Goal: Task Accomplishment & Management: Contribute content

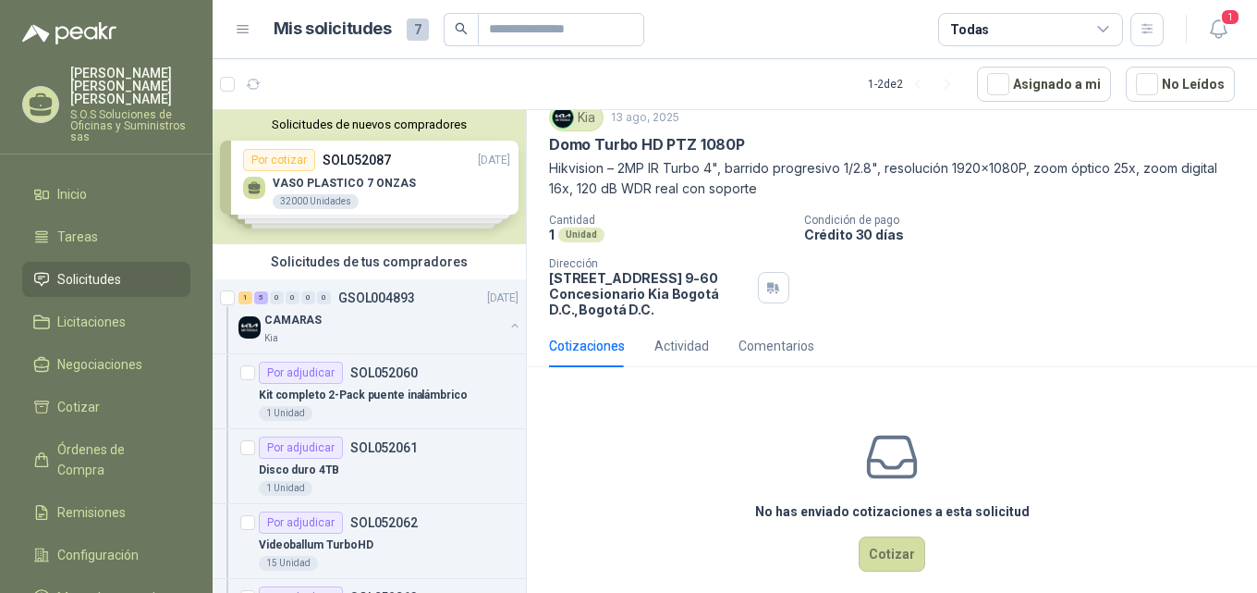
scroll to position [86, 0]
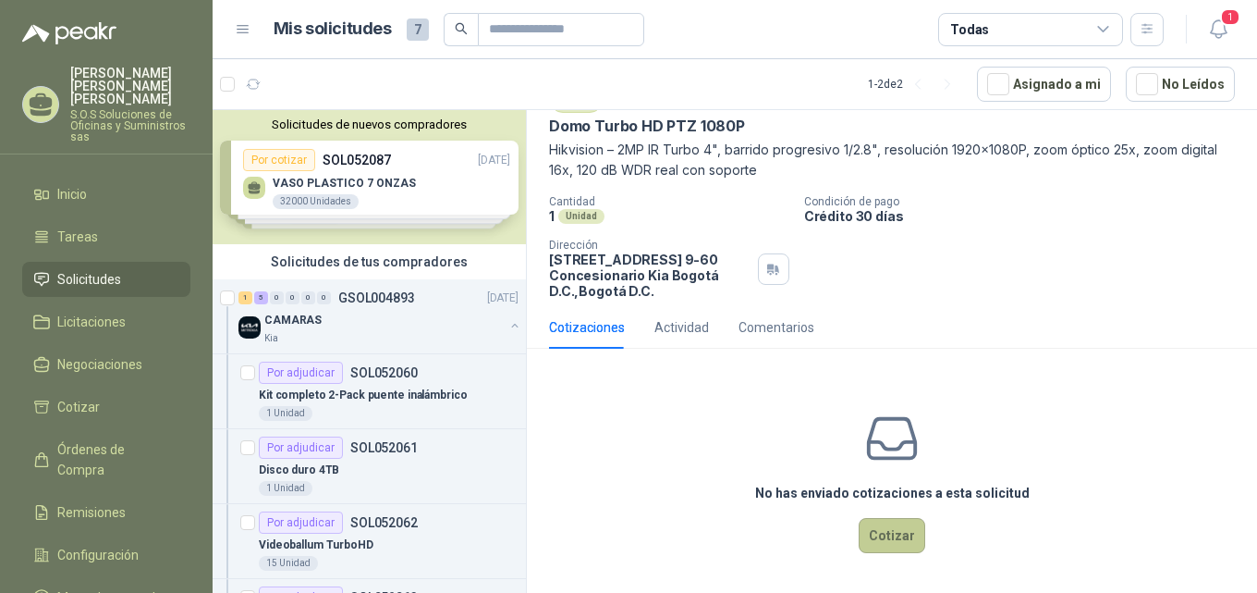
click at [874, 537] on button "Cotizar" at bounding box center [892, 535] width 67 height 35
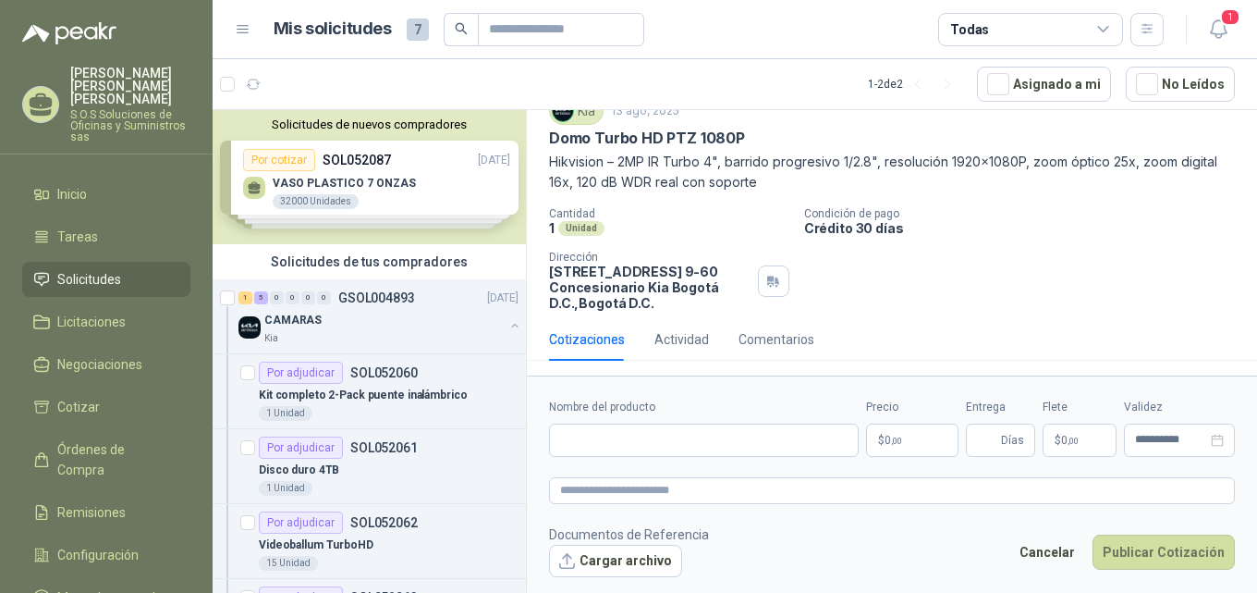
scroll to position [73, 0]
click at [680, 445] on input "Nombre del producto" at bounding box center [704, 439] width 310 height 33
drag, startPoint x: 550, startPoint y: 137, endPoint x: 764, endPoint y: 141, distance: 213.6
click at [764, 141] on div "Domo Turbo HD PTZ 1080P" at bounding box center [892, 138] width 686 height 19
copy p "Domo Turbo HD PTZ 1080P"
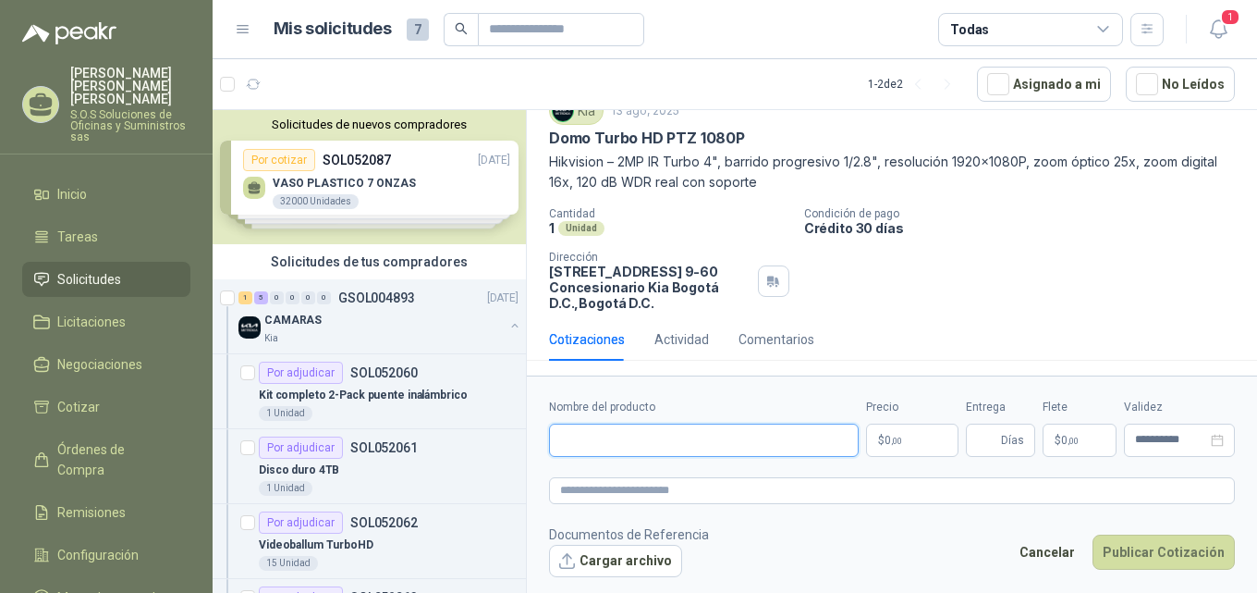
click at [643, 436] on input "Nombre del producto" at bounding box center [704, 439] width 310 height 33
paste input "**********"
type input "**********"
click at [910, 439] on p "$ 0 ,00" at bounding box center [912, 439] width 92 height 33
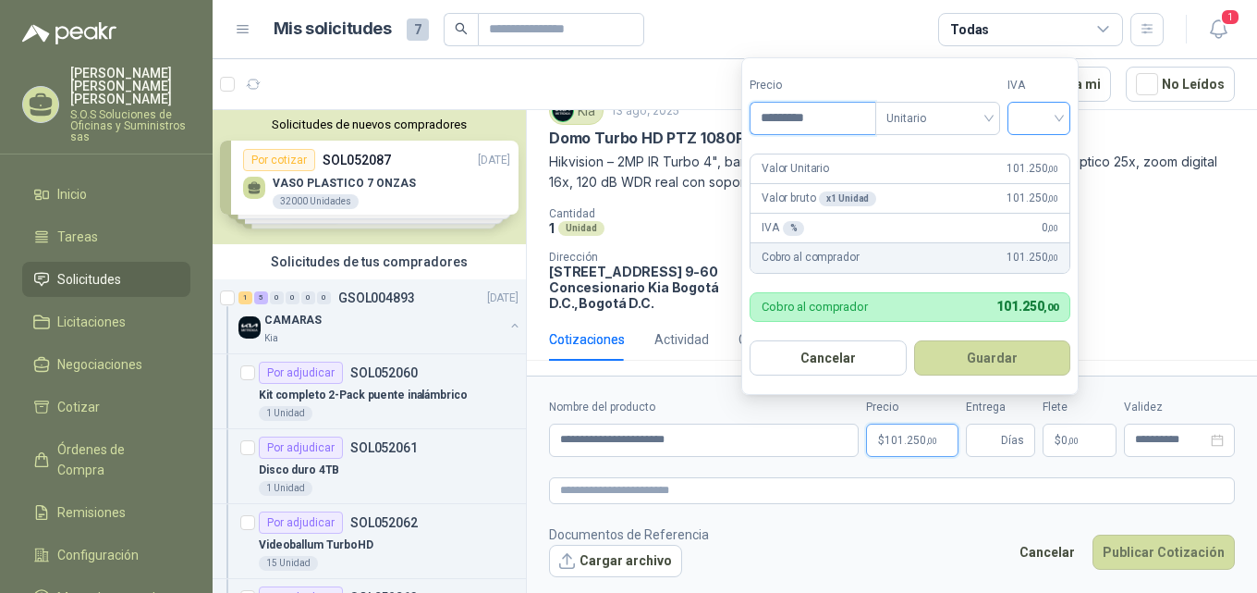
click at [1070, 118] on div at bounding box center [1039, 118] width 63 height 33
click at [1045, 152] on div "19%" at bounding box center [1043, 156] width 34 height 20
click at [790, 113] on input "*********" at bounding box center [815, 118] width 129 height 31
type input "*********"
click at [916, 340] on button "Guardar" at bounding box center [995, 357] width 159 height 35
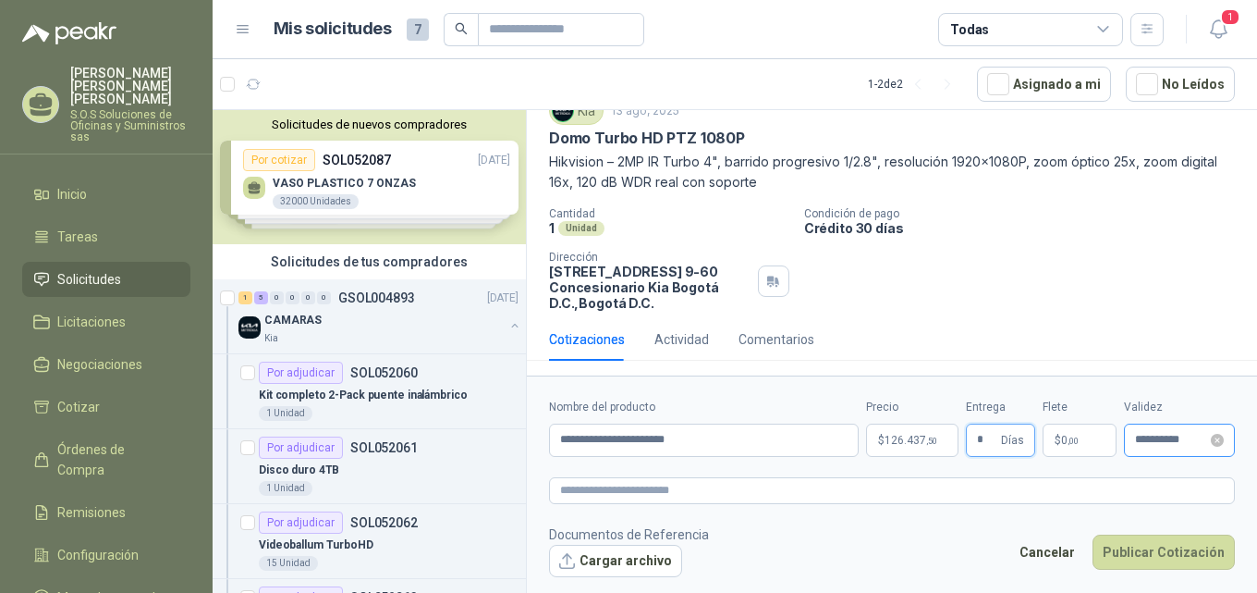
click at [1224, 442] on div "**********" at bounding box center [1179, 439] width 111 height 33
type input "*"
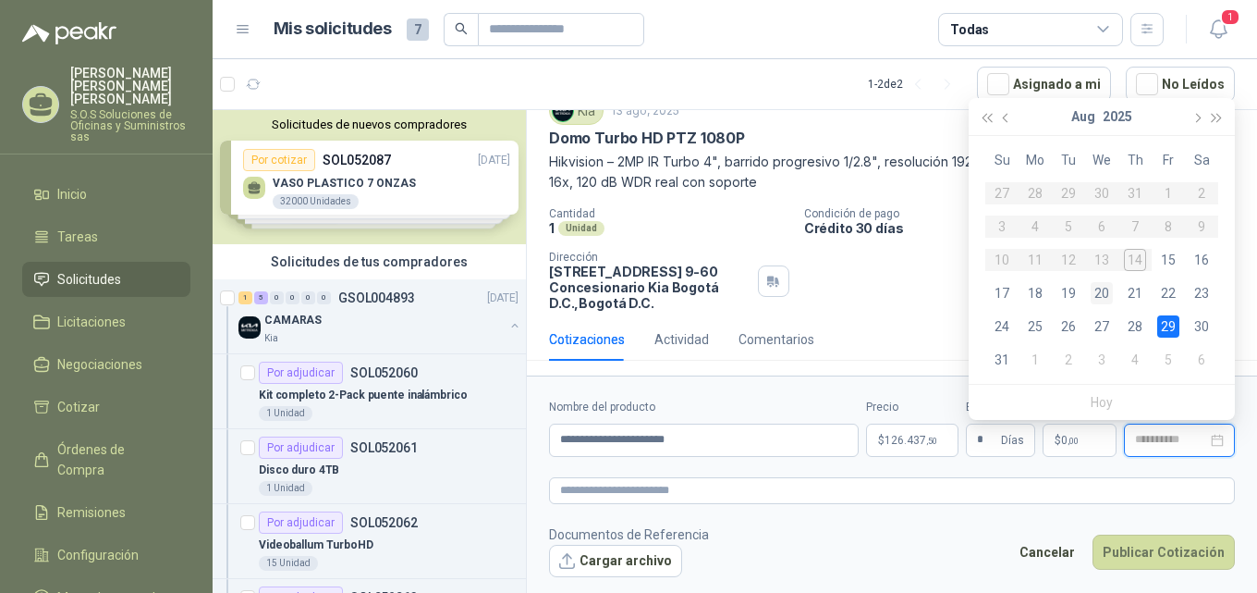
type input "**********"
click at [1108, 295] on div "20" at bounding box center [1102, 293] width 22 height 22
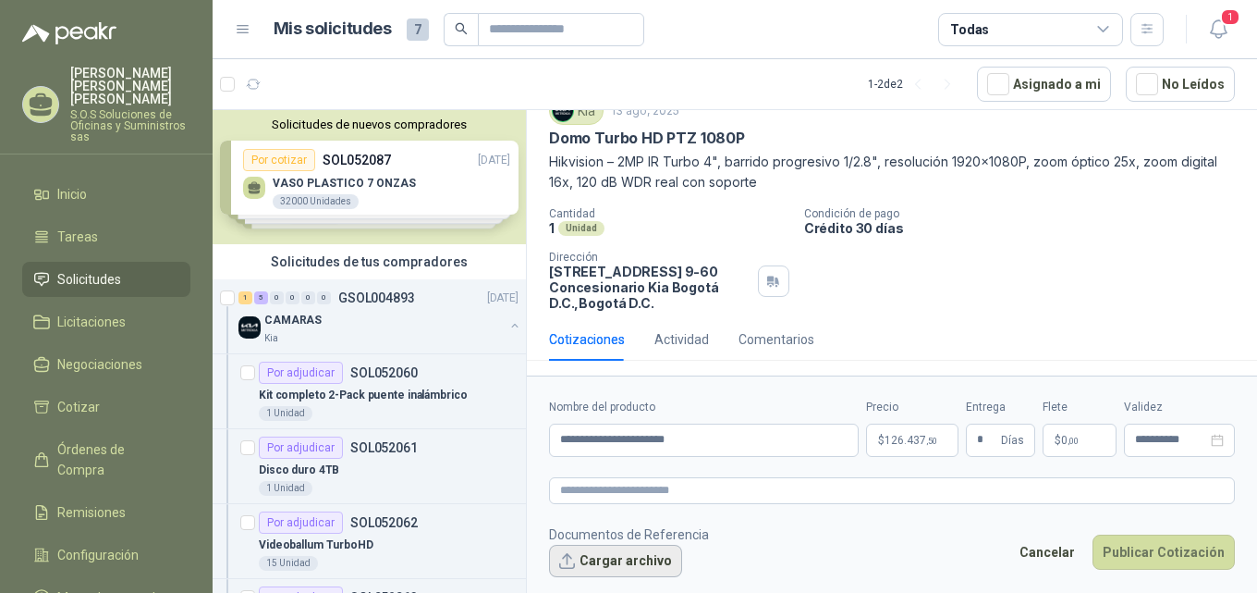
click at [631, 557] on button "Cargar archivo" at bounding box center [615, 561] width 133 height 33
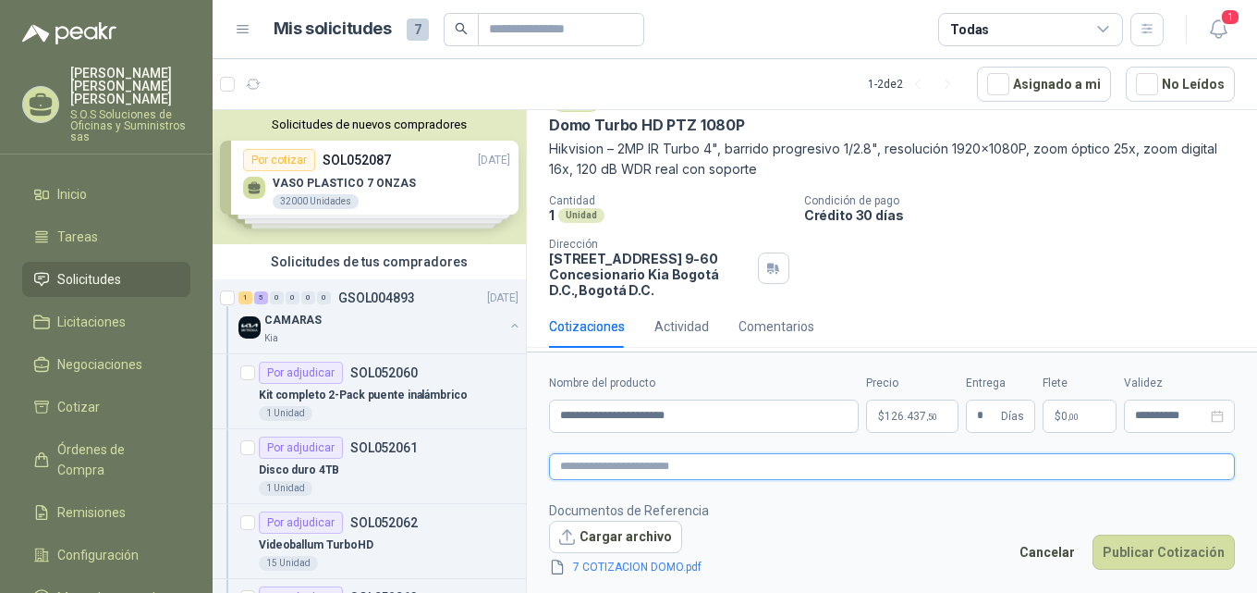
click at [656, 459] on textarea at bounding box center [892, 466] width 686 height 27
paste textarea "**********"
type textarea "**********"
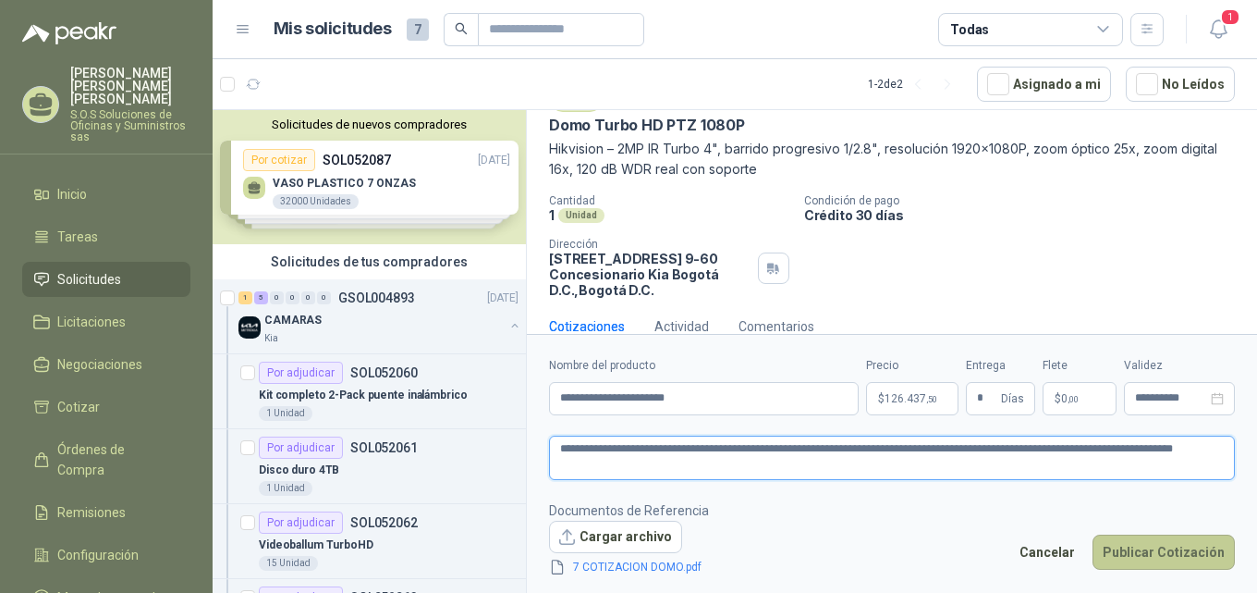
type textarea "**********"
click at [1157, 559] on button "Publicar Cotización" at bounding box center [1164, 551] width 142 height 35
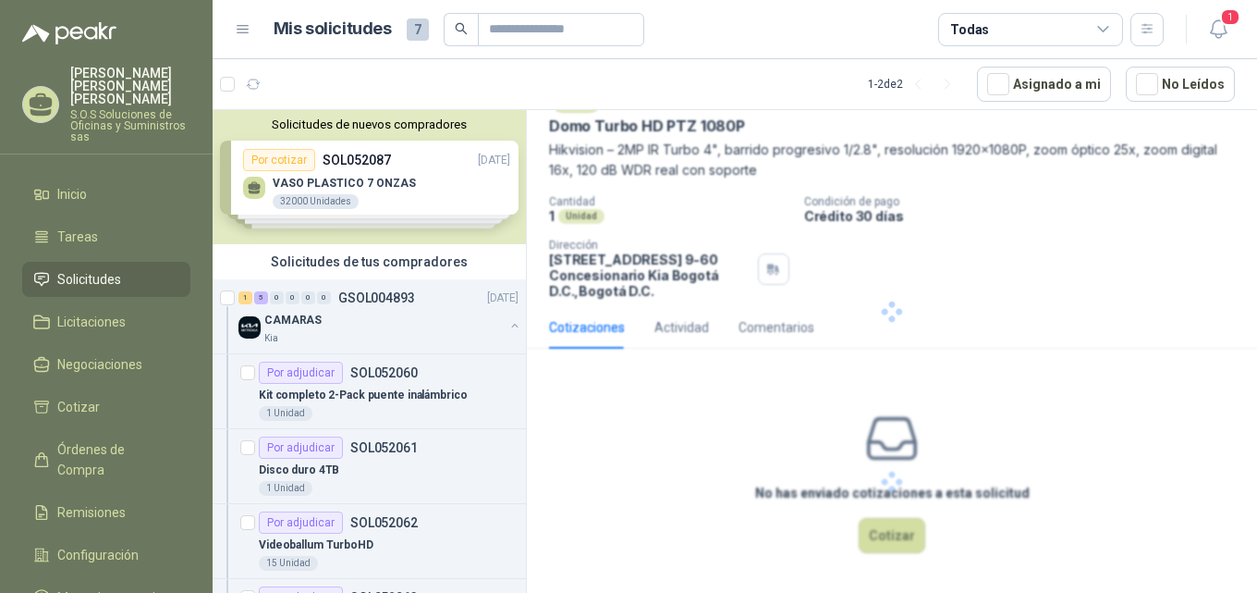
scroll to position [0, 0]
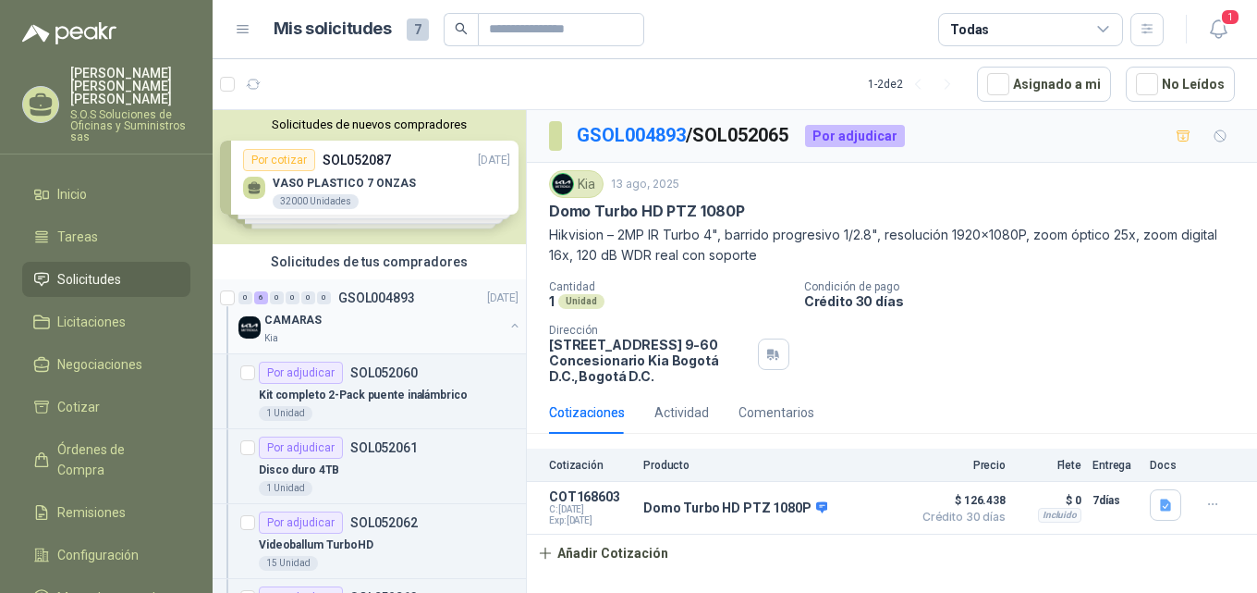
click at [307, 317] on p "CAMARAS" at bounding box center [292, 321] width 57 height 18
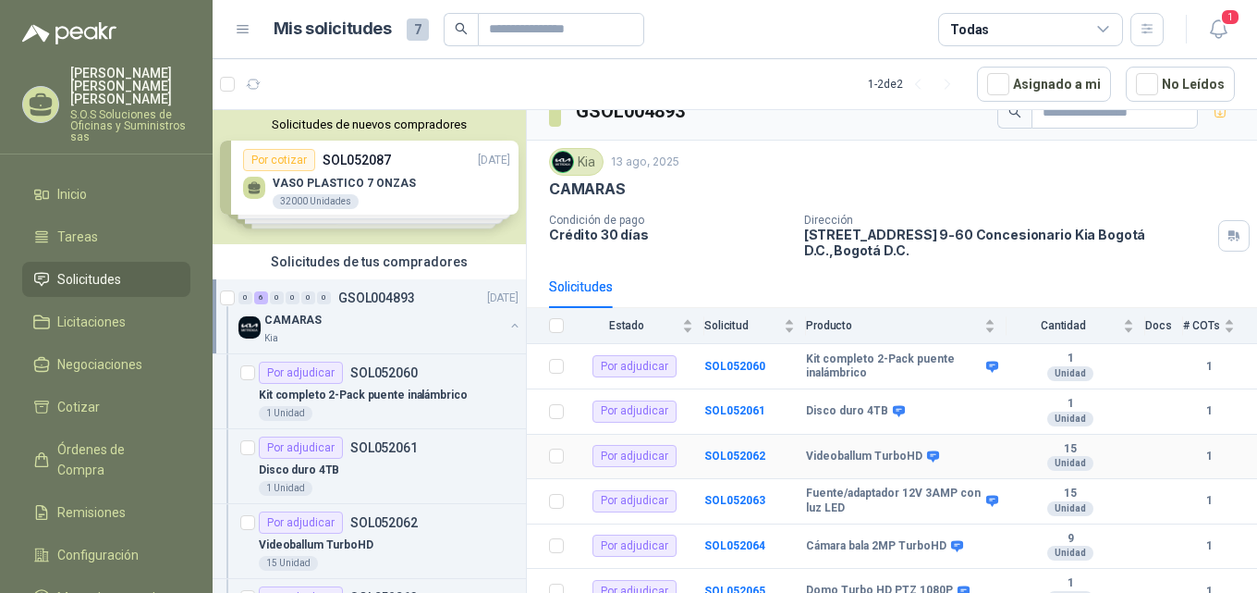
scroll to position [41, 0]
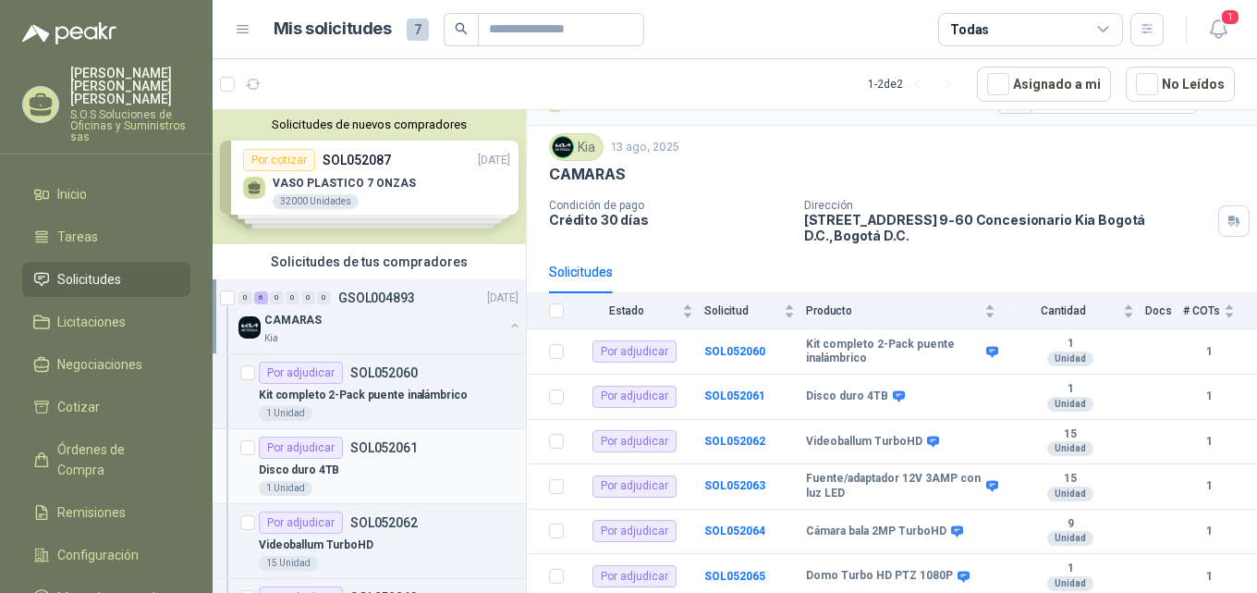
click at [322, 471] on p "Disco duro 4TB" at bounding box center [299, 470] width 80 height 18
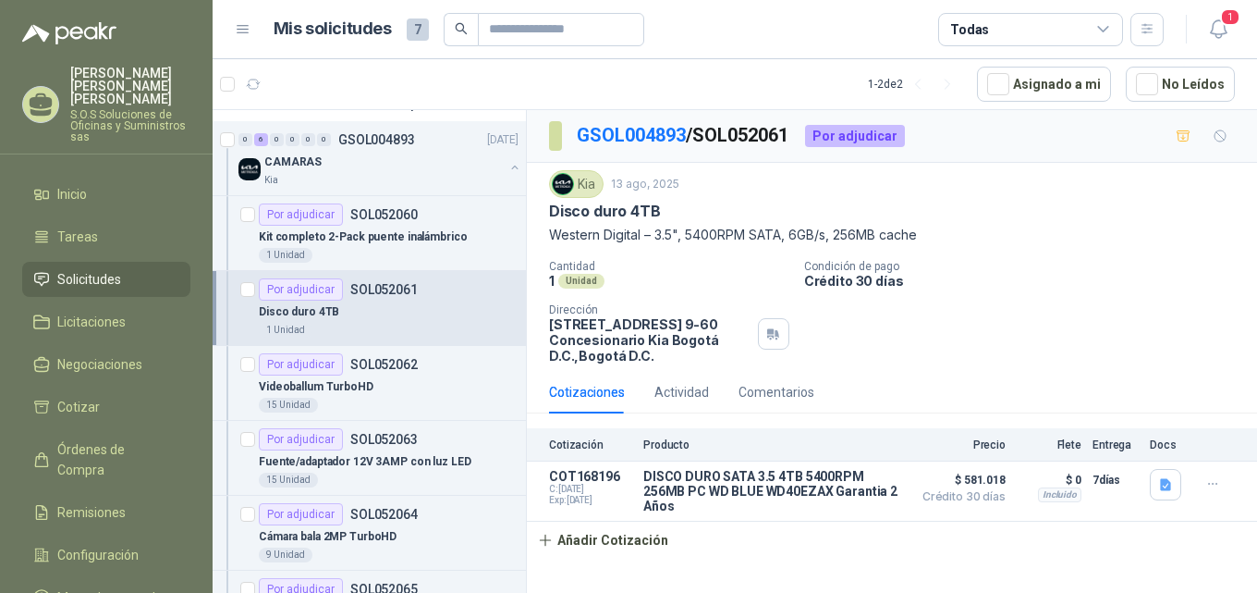
scroll to position [185, 0]
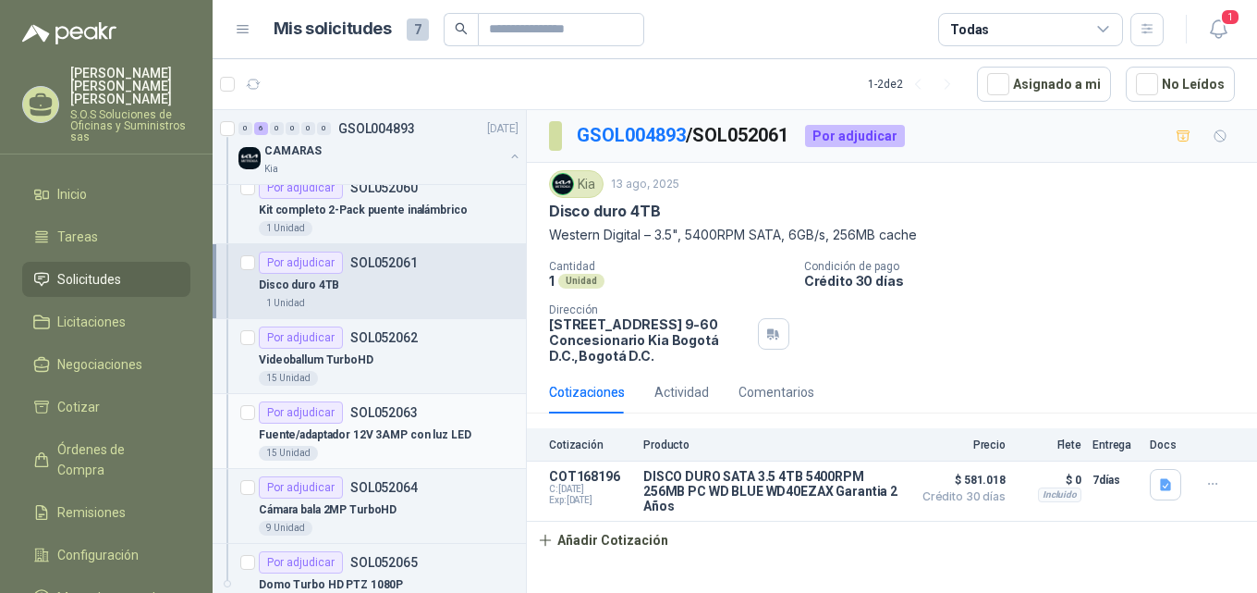
click at [365, 430] on p "Fuente/adaptador 12V 3AMP con luz LED" at bounding box center [365, 435] width 213 height 18
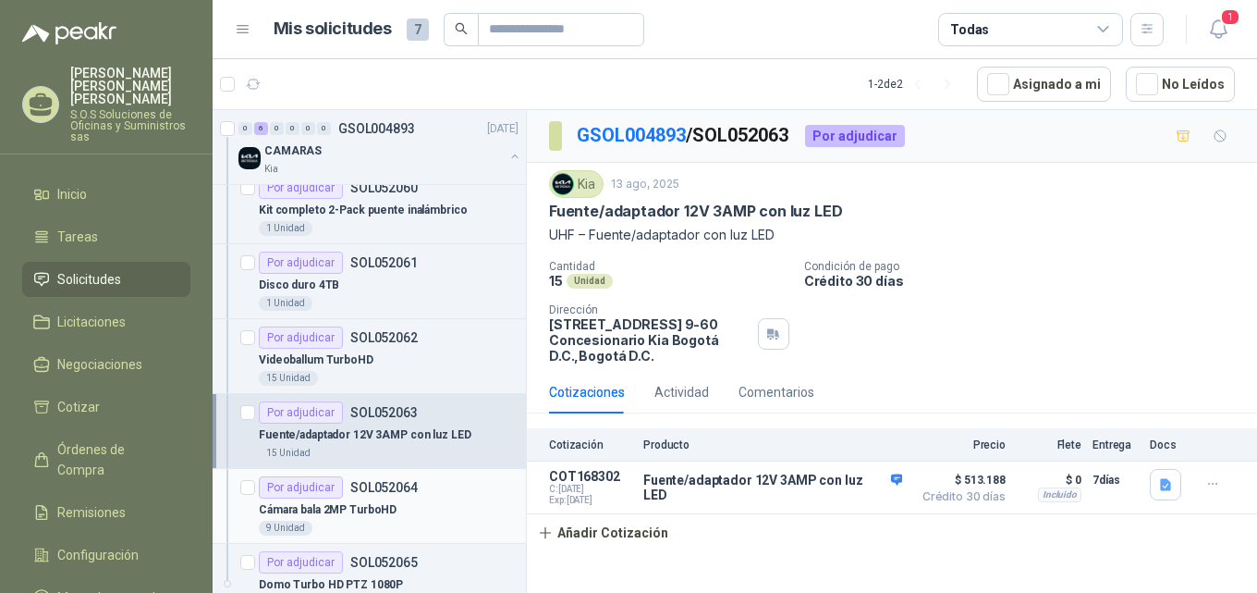
click at [383, 496] on div "Por adjudicar SOL052064" at bounding box center [338, 487] width 159 height 22
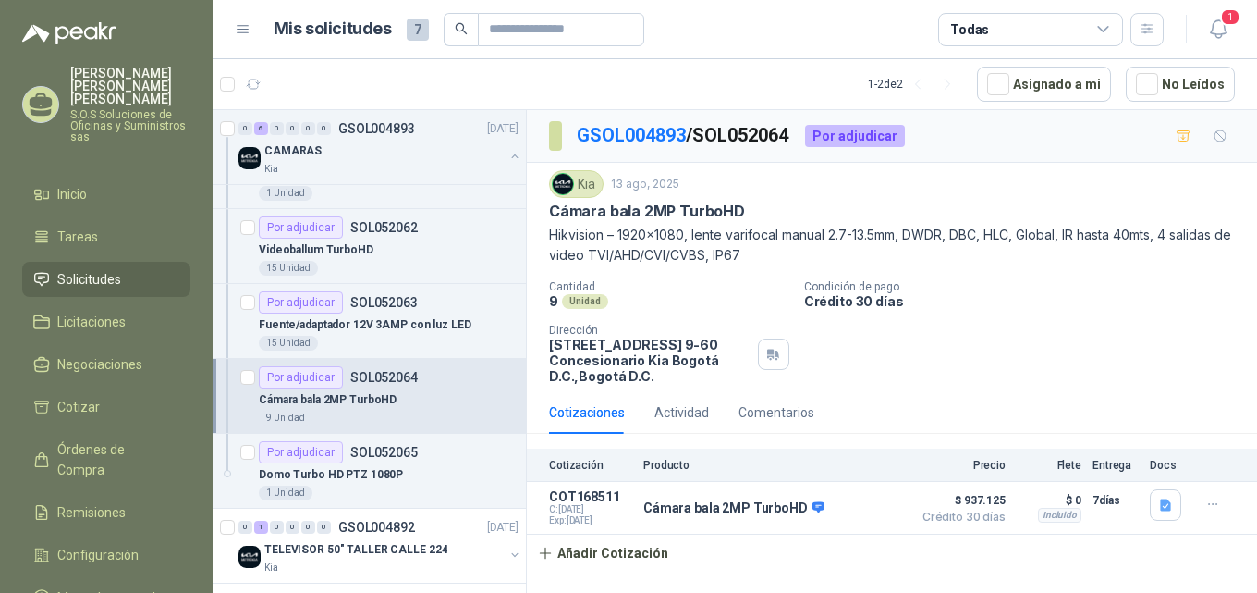
scroll to position [305, 0]
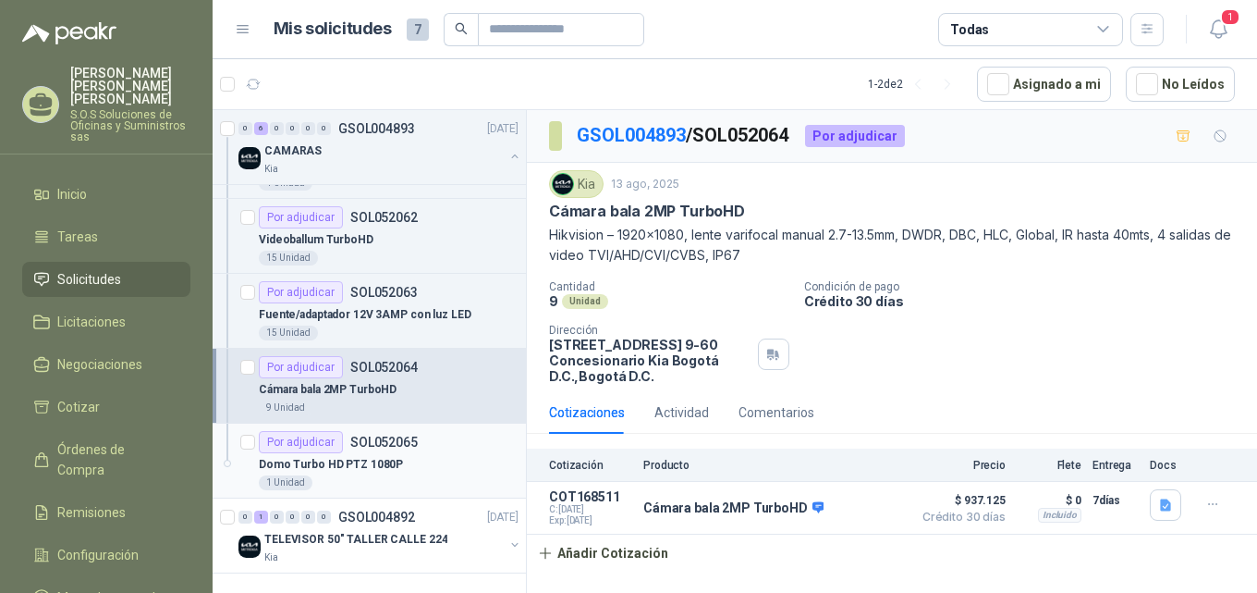
click at [388, 450] on div "Por adjudicar SOL052065" at bounding box center [338, 442] width 159 height 22
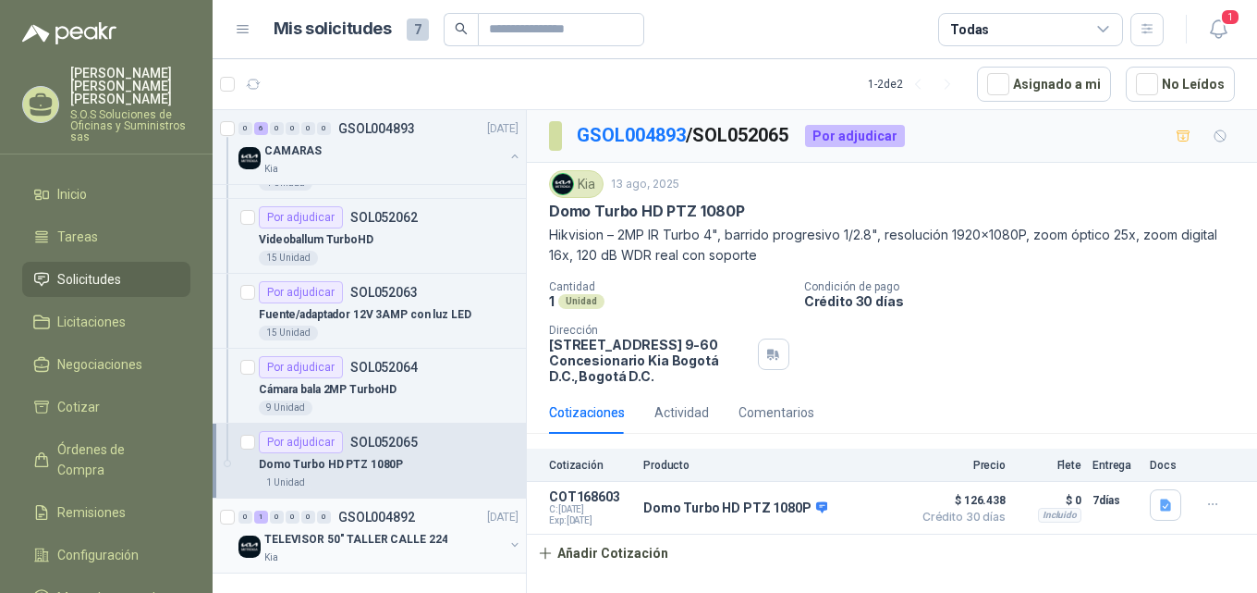
click at [380, 531] on p "TELEVISOR 50" TALLER CALLE 224" at bounding box center [355, 540] width 183 height 18
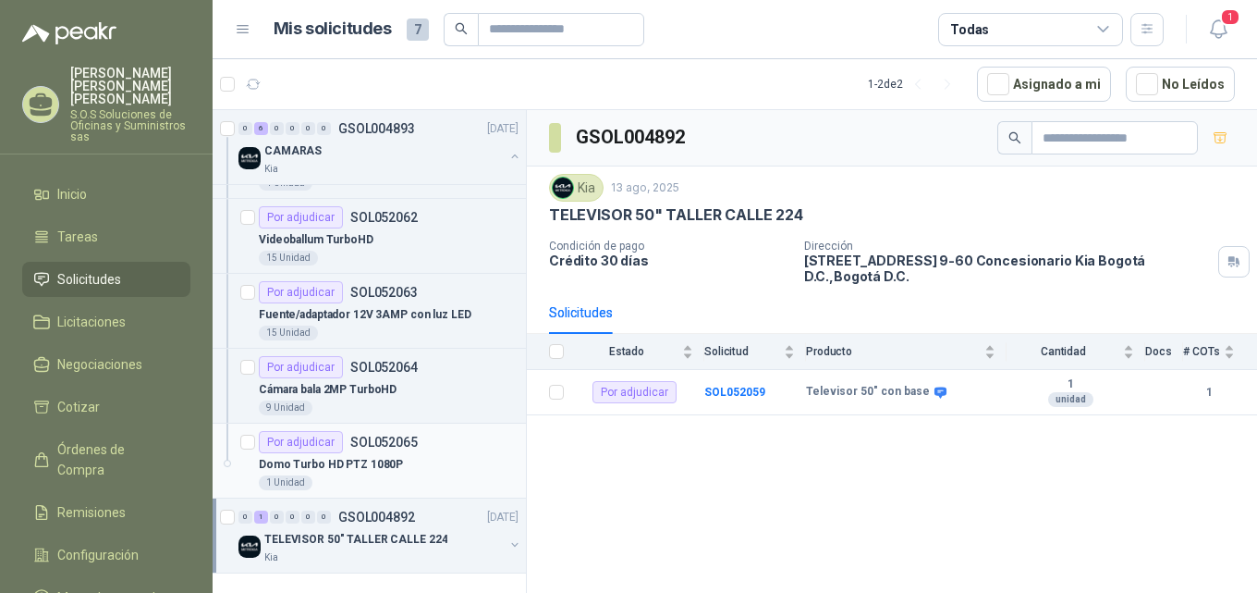
click at [371, 459] on p "Domo Turbo HD PTZ 1080P" at bounding box center [331, 465] width 144 height 18
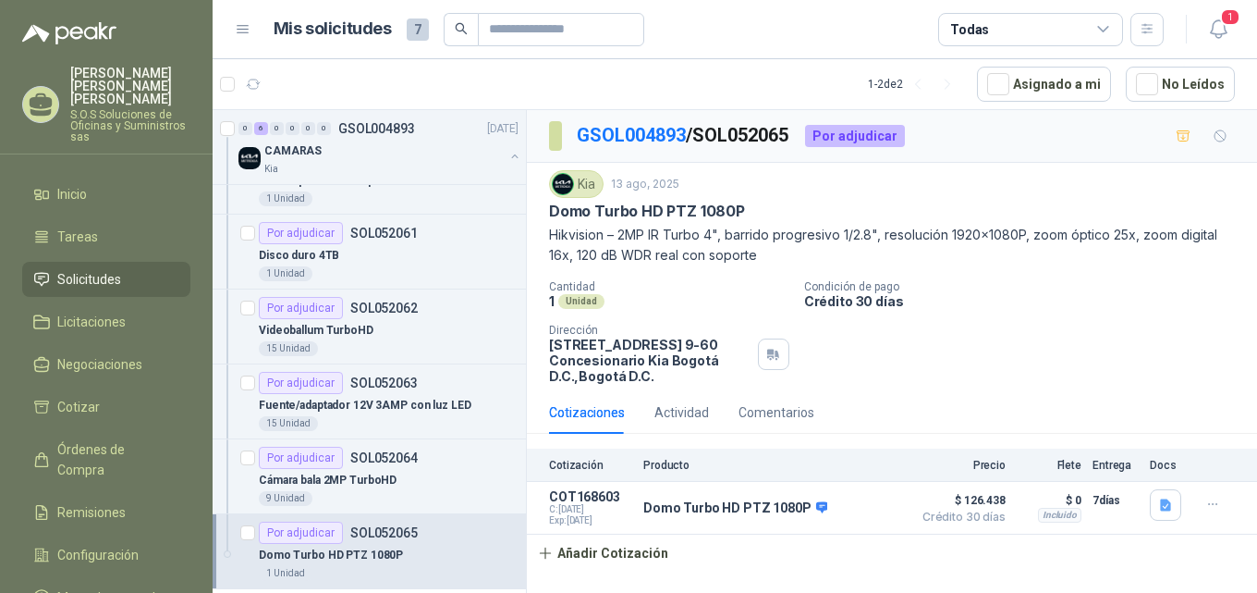
scroll to position [305, 0]
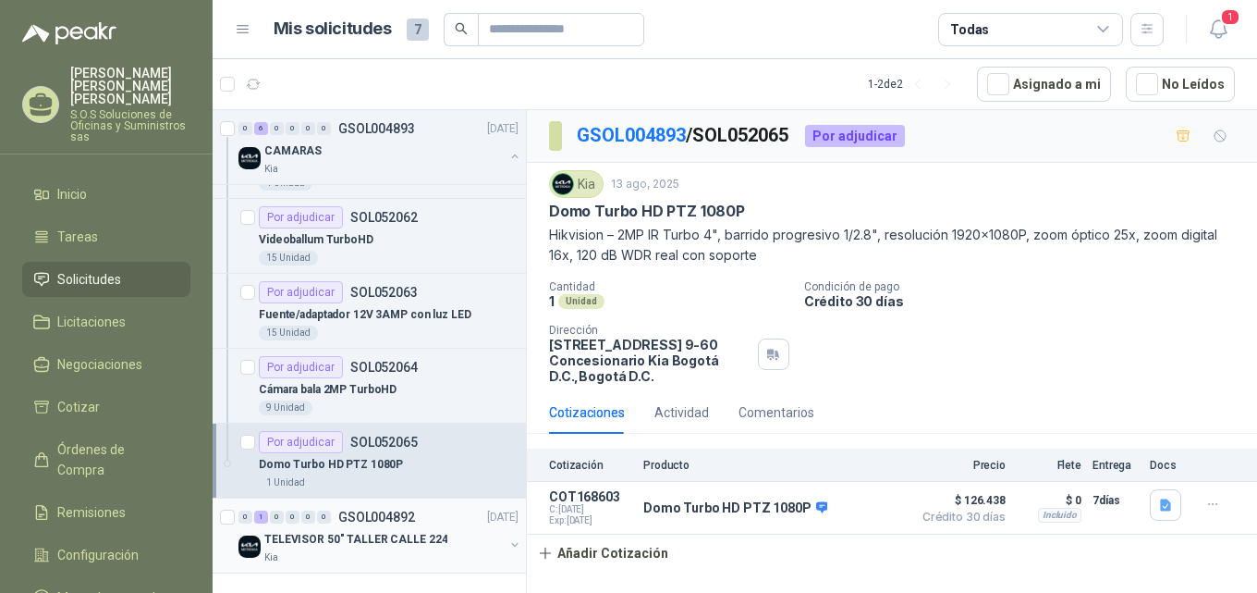
click at [372, 534] on p "TELEVISOR 50" TALLER CALLE 224" at bounding box center [355, 540] width 183 height 18
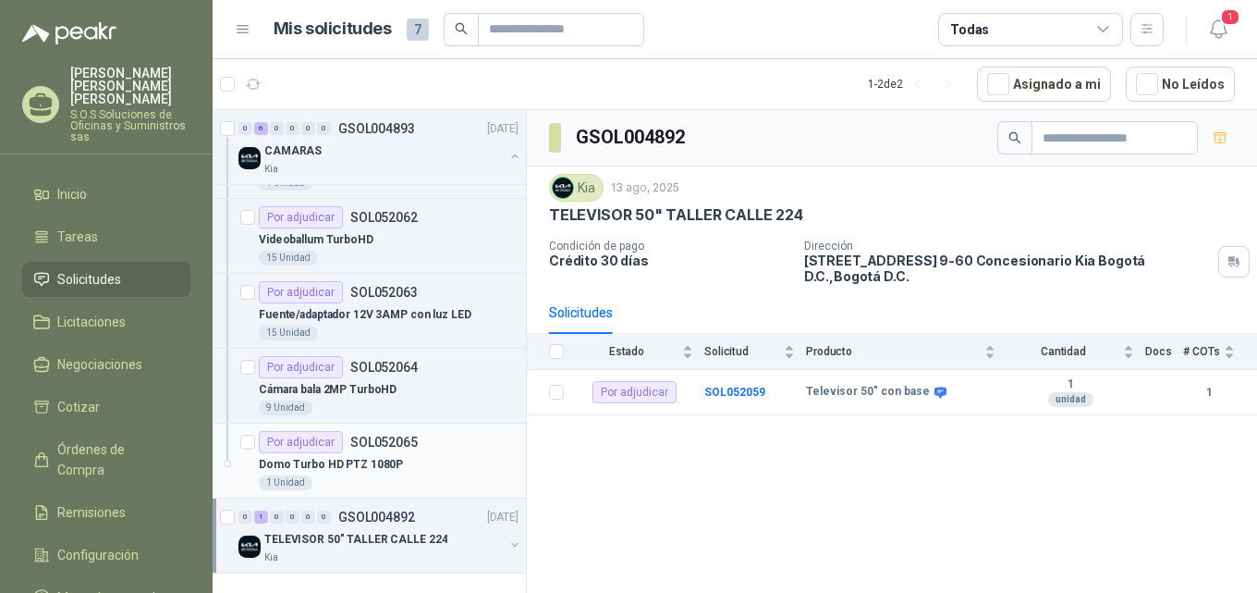
click at [371, 462] on p "Domo Turbo HD PTZ 1080P" at bounding box center [331, 465] width 144 height 18
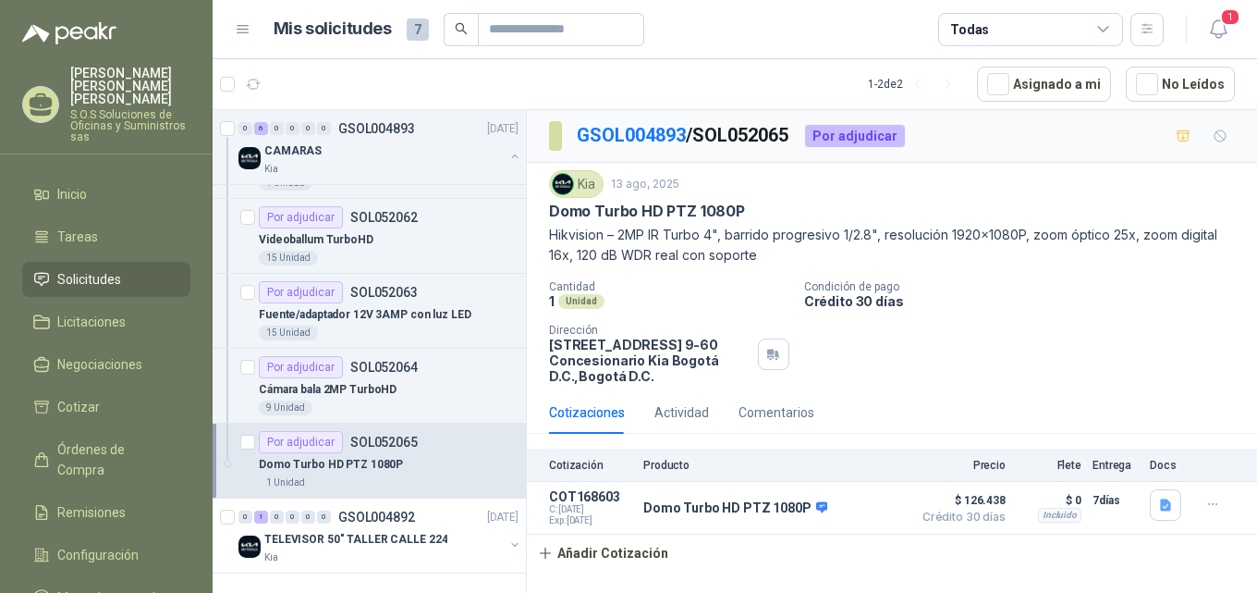
click at [329, 445] on div "Por adjudicar" at bounding box center [301, 442] width 84 height 22
click at [379, 442] on p "SOL052065" at bounding box center [383, 441] width 67 height 13
click at [643, 551] on button "Añadir Cotización" at bounding box center [603, 552] width 152 height 37
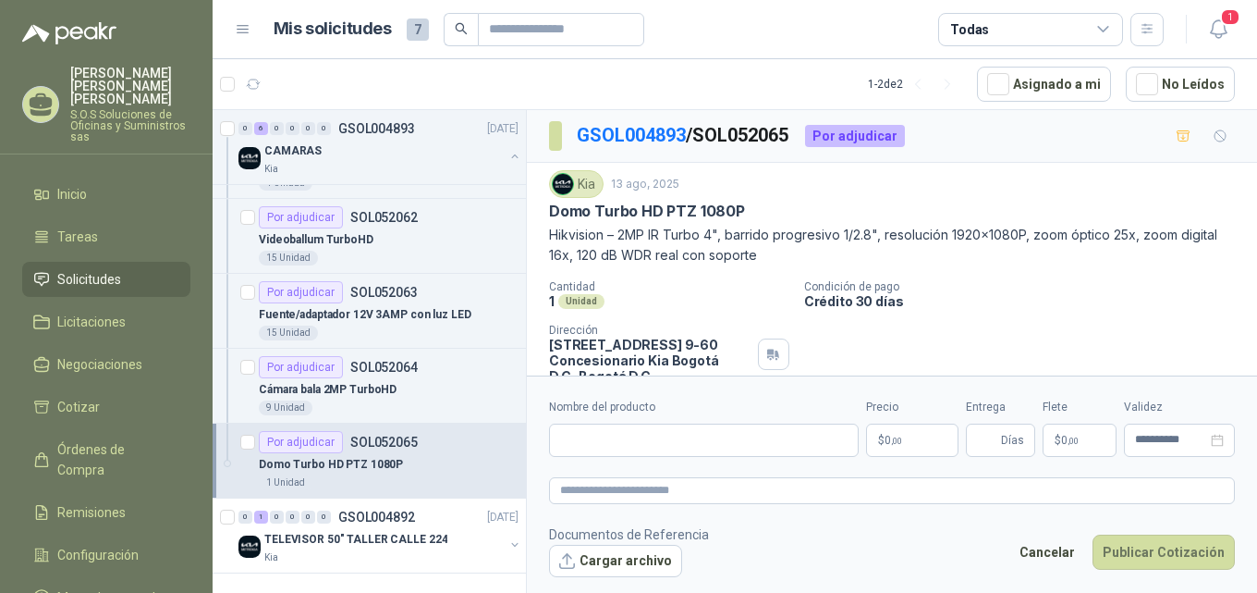
click at [400, 440] on p "SOL052065" at bounding box center [383, 441] width 67 height 13
click at [394, 362] on p "SOL052064" at bounding box center [383, 367] width 67 height 13
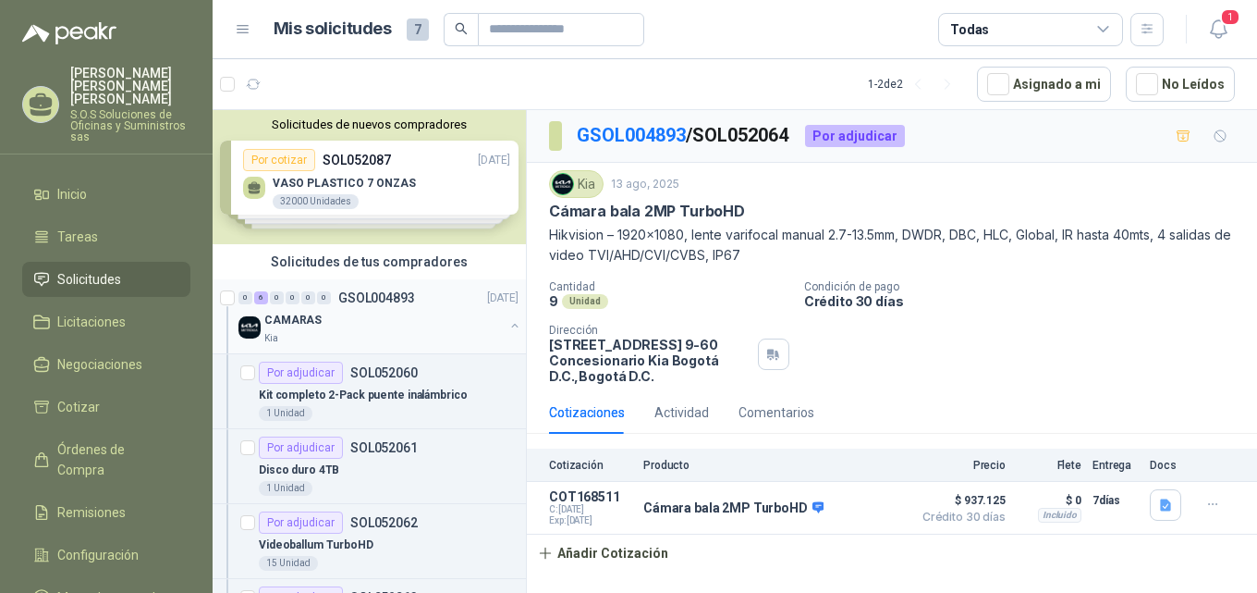
click at [300, 321] on p "CAMARAS" at bounding box center [292, 321] width 57 height 18
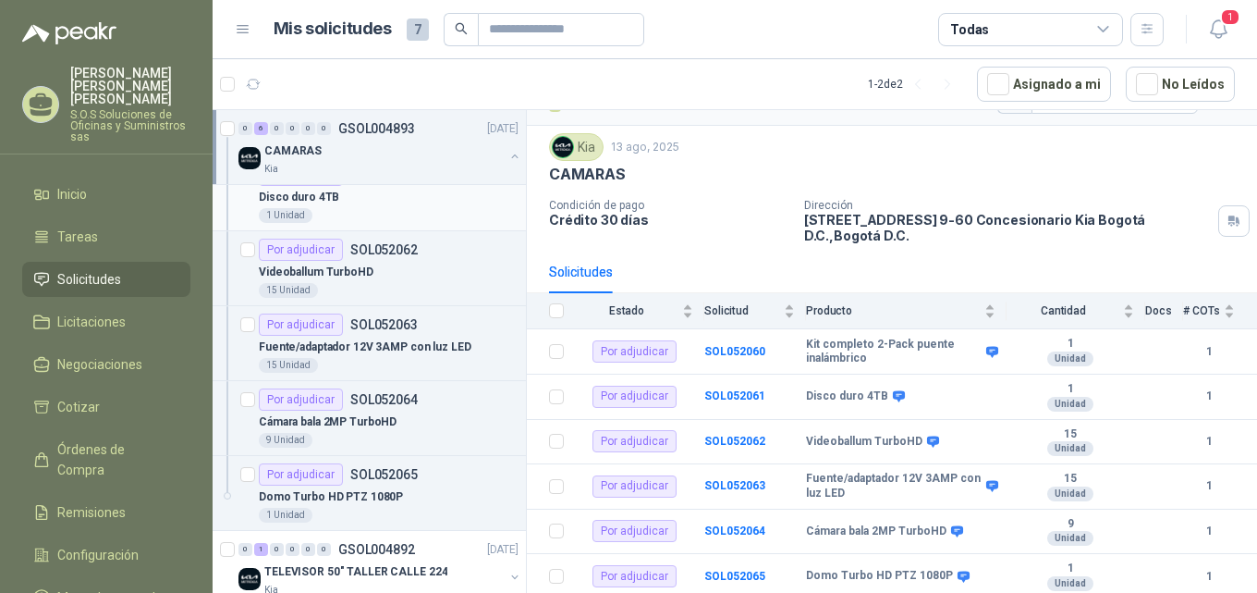
scroll to position [305, 0]
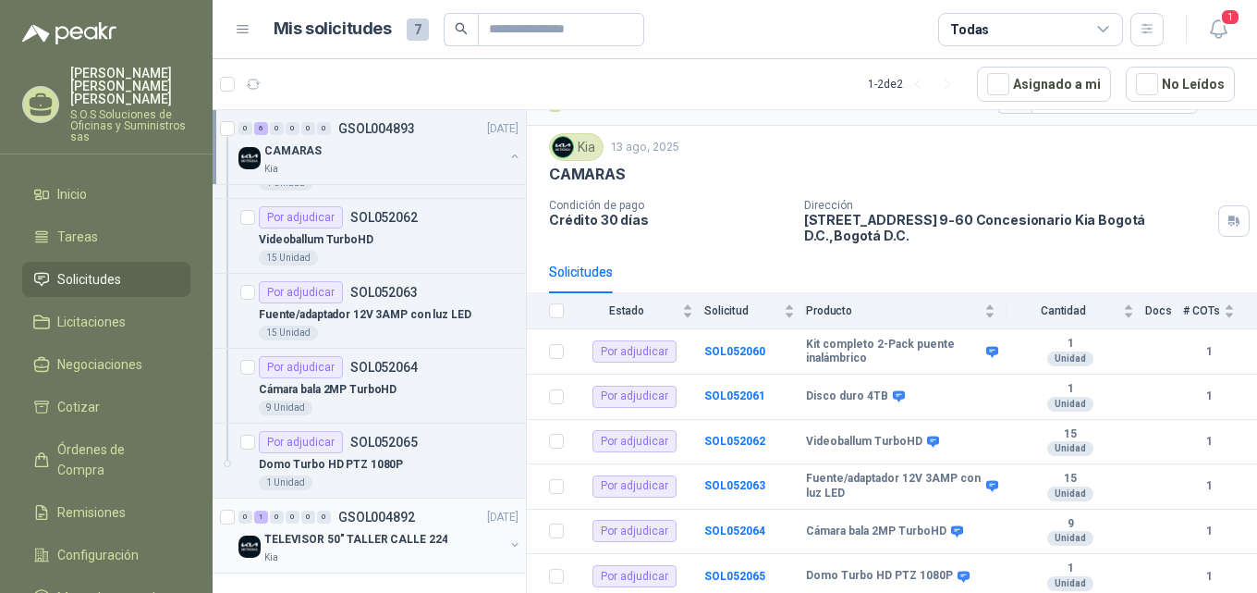
click at [371, 540] on p "TELEVISOR 50" TALLER CALLE 224" at bounding box center [355, 540] width 183 height 18
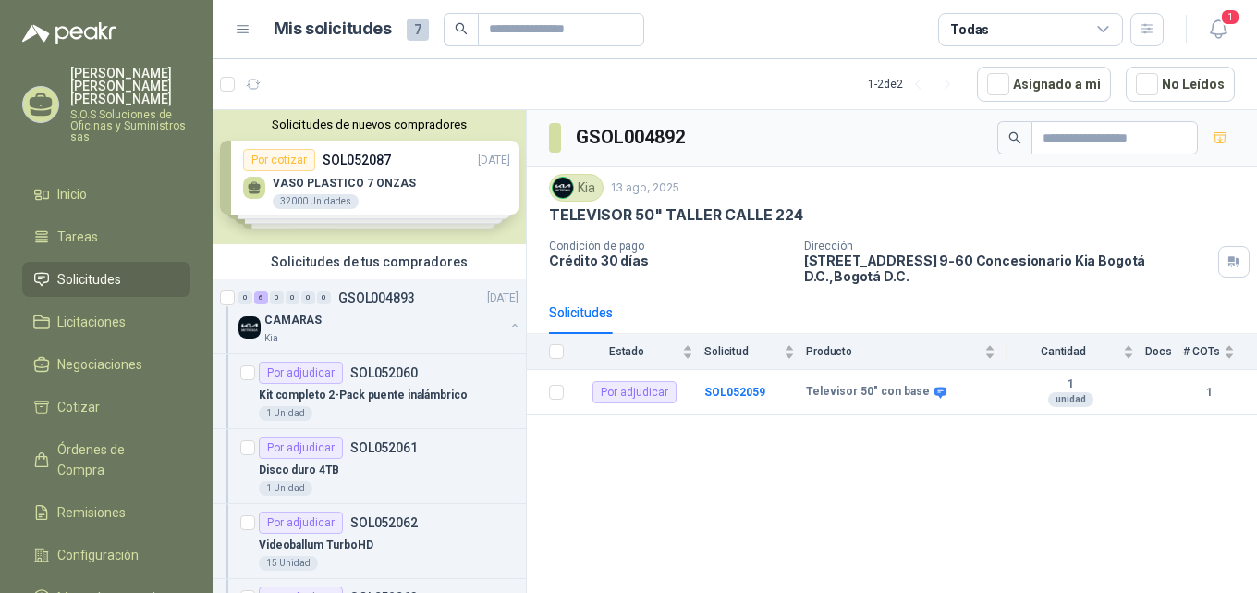
click at [80, 269] on span "Solicitudes" at bounding box center [89, 279] width 64 height 20
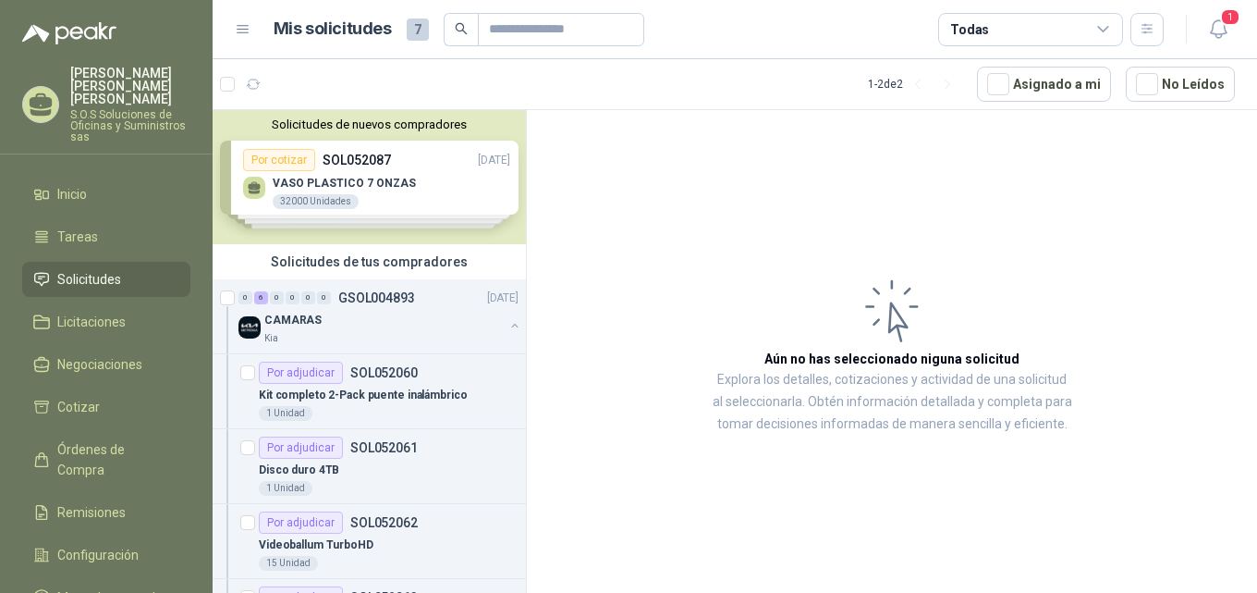
click at [80, 269] on span "Solicitudes" at bounding box center [89, 279] width 64 height 20
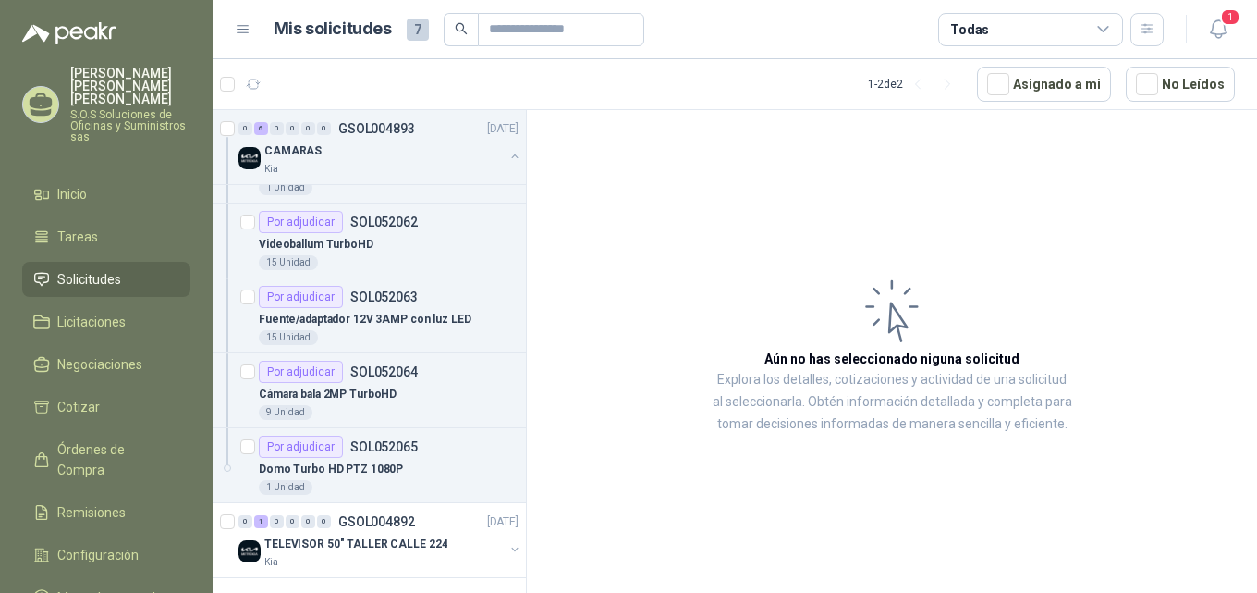
scroll to position [305, 0]
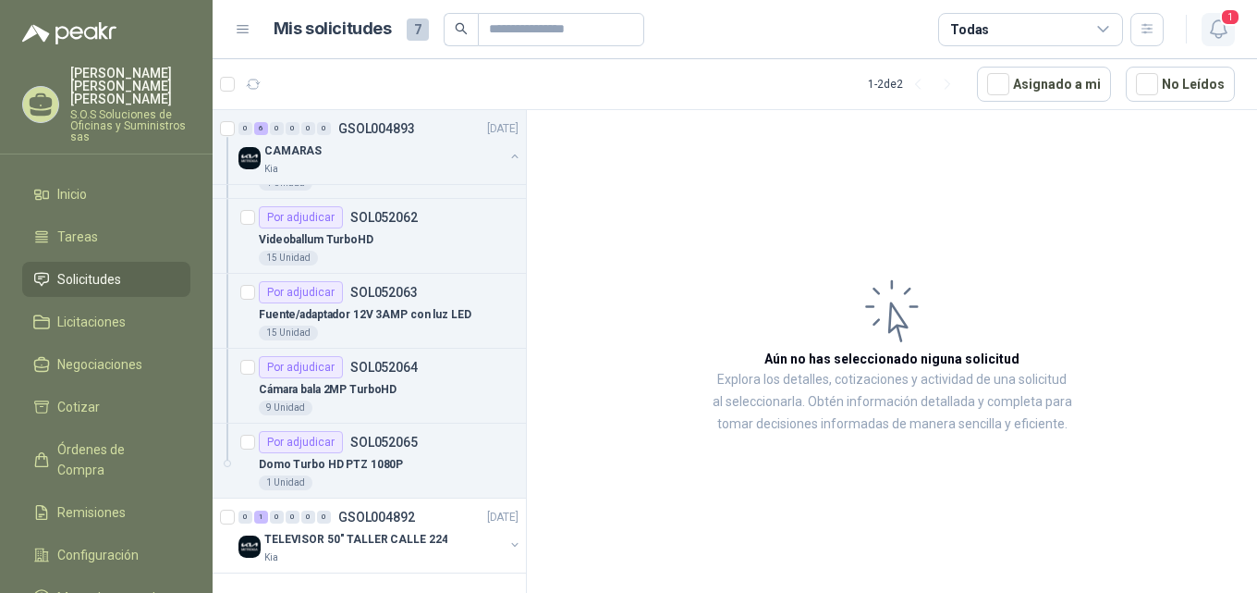
click at [1234, 17] on span "1" at bounding box center [1230, 17] width 20 height 18
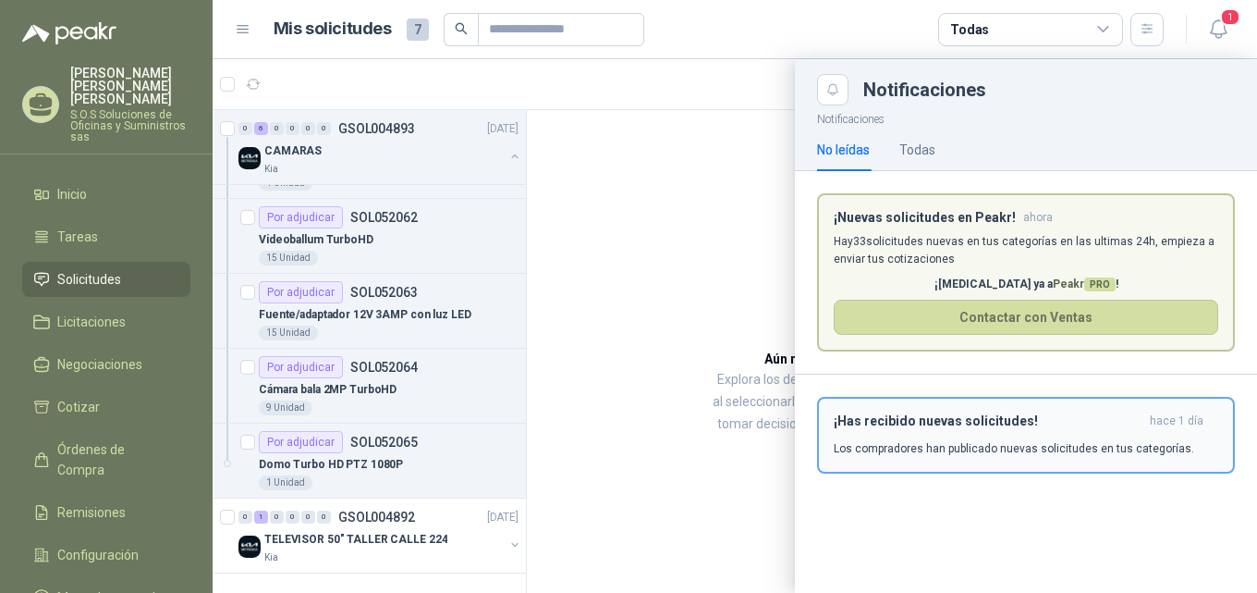
click at [998, 421] on h3 "¡Has recibido nuevas solicitudes!" at bounding box center [988, 421] width 309 height 16
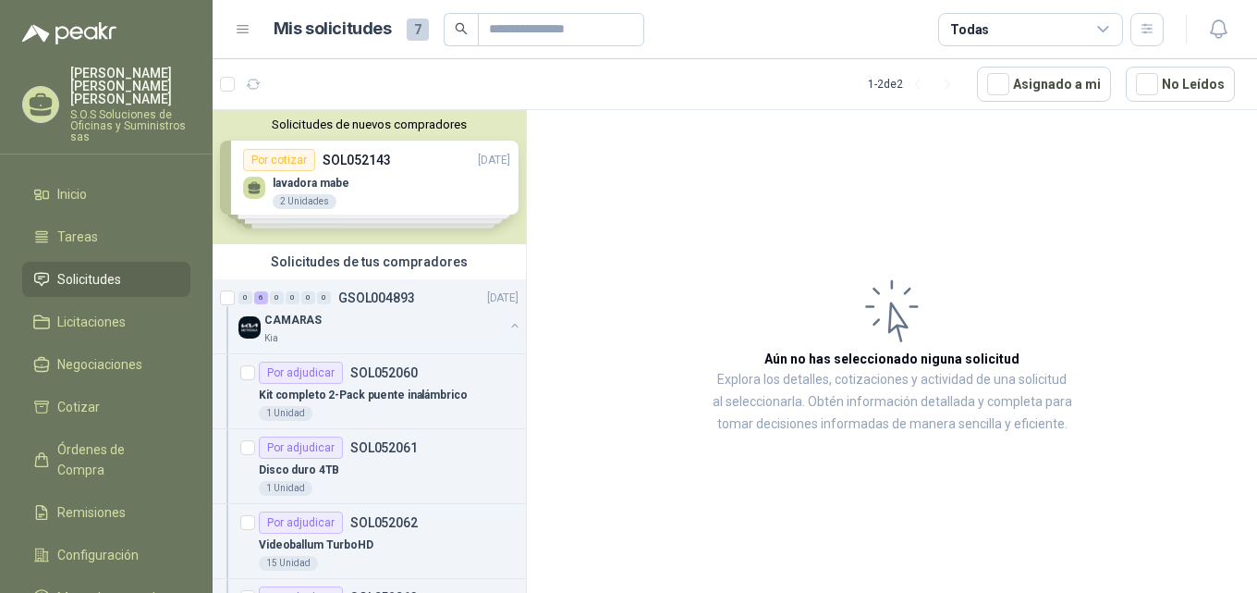
click at [352, 163] on div "Solicitudes de nuevos compradores Por cotizar SOL052143 [DATE] lavadora mabe 2 …" at bounding box center [369, 177] width 313 height 134
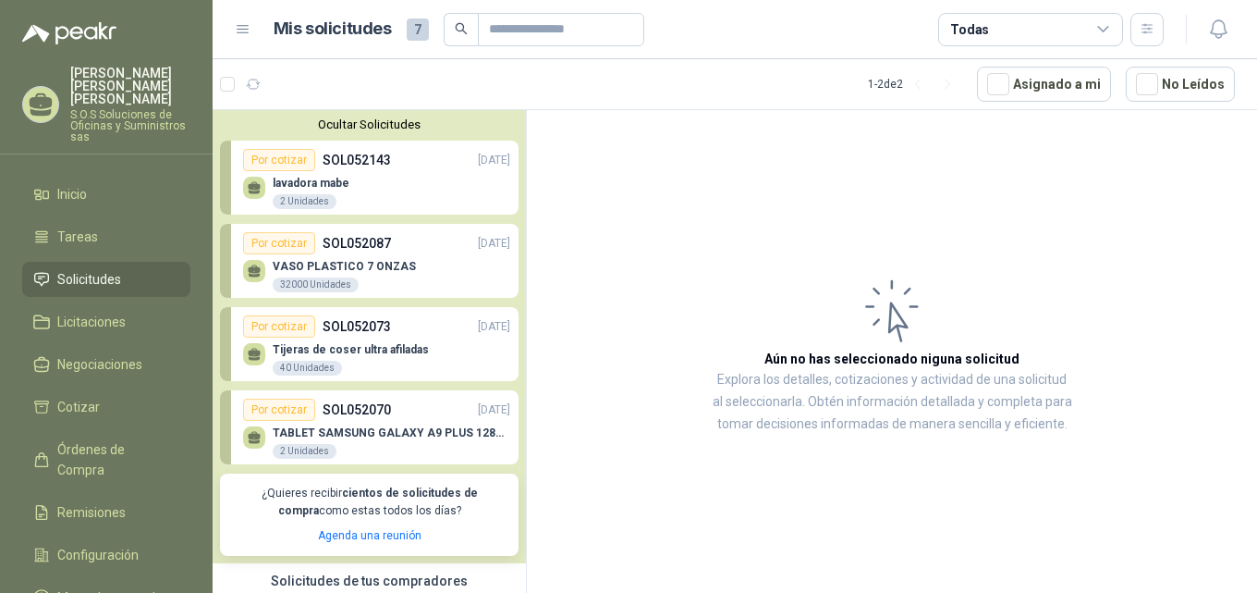
click at [383, 124] on button "Ocultar Solicitudes" at bounding box center [369, 124] width 299 height 14
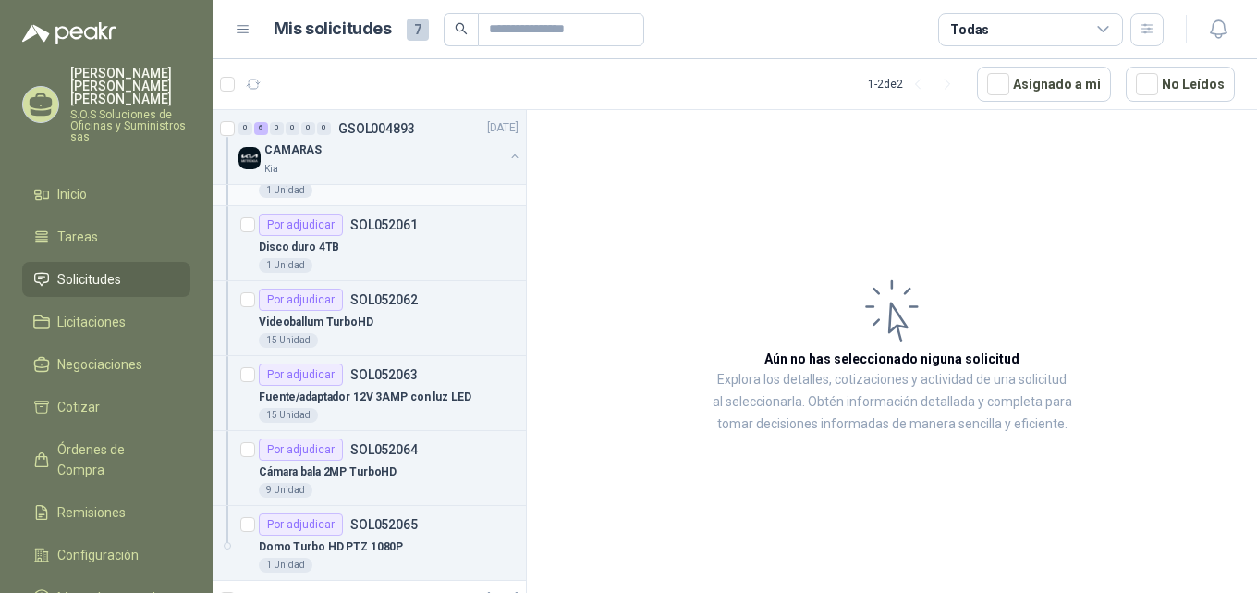
scroll to position [305, 0]
